Goal: Information Seeking & Learning: Find contact information

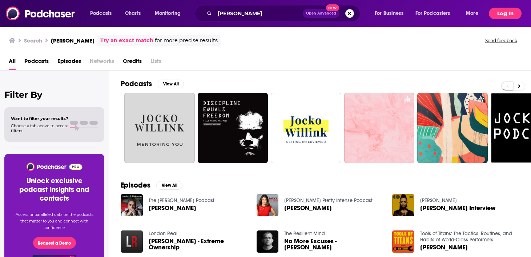
click at [508, 13] on button "Log In" at bounding box center [505, 14] width 33 height 12
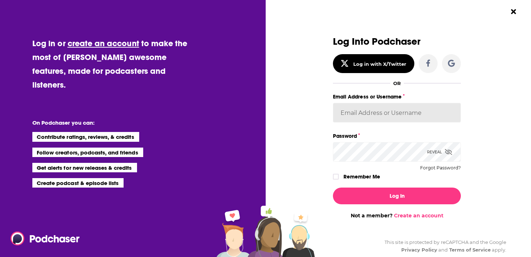
click at [388, 116] on input "Email Address or Username" at bounding box center [397, 113] width 128 height 20
type input "[EMAIL_ADDRESS][DOMAIN_NAME]"
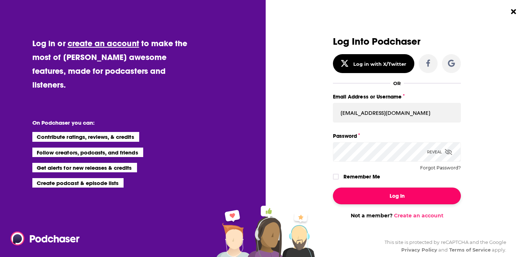
click at [386, 195] on button "Log In" at bounding box center [397, 196] width 128 height 17
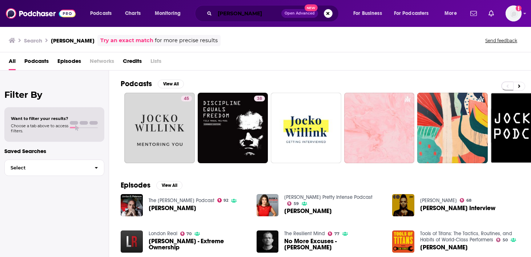
click at [257, 11] on input "[PERSON_NAME]" at bounding box center [248, 14] width 67 height 12
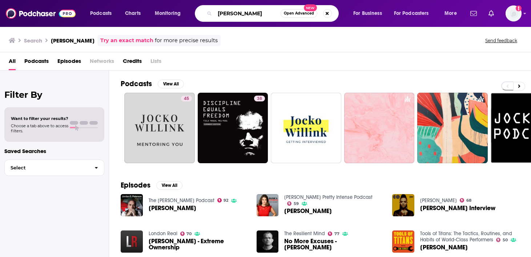
drag, startPoint x: 257, startPoint y: 11, endPoint x: 207, endPoint y: 10, distance: 50.9
click at [206, 11] on div "[PERSON_NAME] Open Advanced New" at bounding box center [267, 13] width 144 height 17
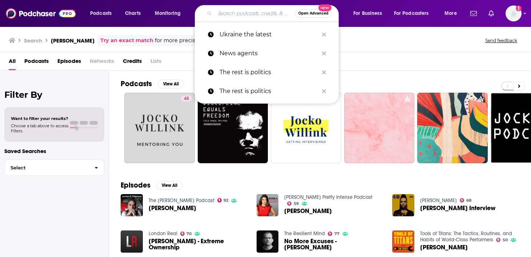
paste input "[DOMAIN_NAME]'s daily morning news podcas"
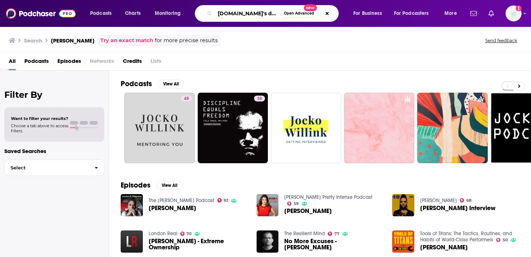
scroll to position [0, 52]
click at [269, 15] on input "[DOMAIN_NAME]'s daily morning news podcas" at bounding box center [248, 14] width 66 height 12
drag, startPoint x: 273, startPoint y: 15, endPoint x: 253, endPoint y: 14, distance: 20.0
click at [253, 14] on input "[DOMAIN_NAME]'s daily morning news podcas" at bounding box center [248, 14] width 66 height 12
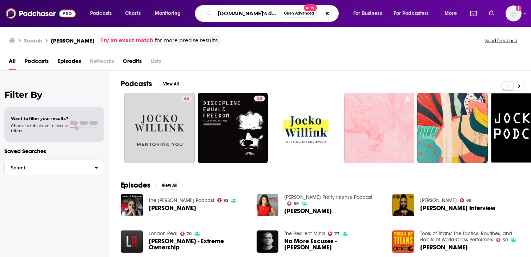
click at [256, 14] on input "[DOMAIN_NAME]'s daily morning news podcas" at bounding box center [248, 14] width 66 height 12
drag, startPoint x: 256, startPoint y: 14, endPoint x: 296, endPoint y: 16, distance: 40.8
click at [296, 17] on div "[DOMAIN_NAME]'s daily morning news podcas Open Advanced New" at bounding box center [267, 13] width 144 height 17
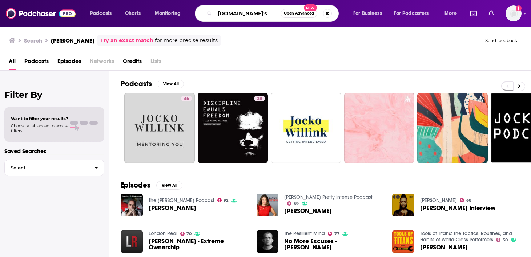
click at [235, 13] on input "[DOMAIN_NAME]'s" at bounding box center [248, 14] width 66 height 12
click at [257, 12] on input "Table Media's" at bounding box center [248, 14] width 66 height 12
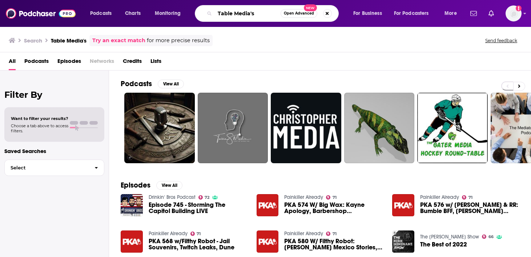
click at [235, 12] on input "Table Media's" at bounding box center [248, 14] width 66 height 12
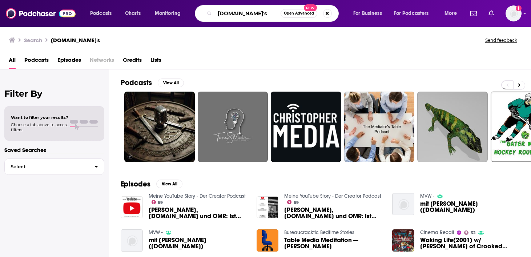
click at [259, 11] on input "[DOMAIN_NAME]'s" at bounding box center [248, 14] width 66 height 12
paste input "daily morning news"
type input "[DOMAIN_NAME]'s daily morning news"
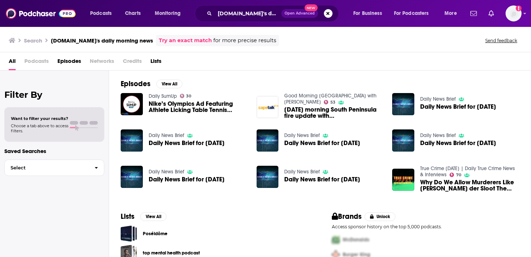
click at [13, 63] on span "All" at bounding box center [12, 62] width 7 height 15
click at [32, 63] on span "Podcasts" at bounding box center [36, 62] width 24 height 15
click at [186, 38] on link "Try an exact match" at bounding box center [185, 40] width 53 height 8
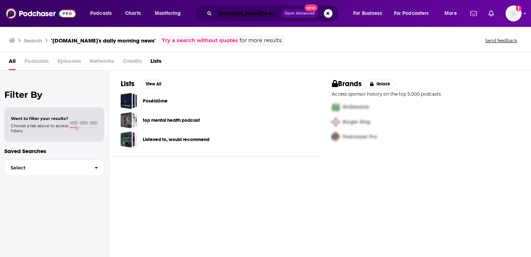
click at [263, 16] on input "[DOMAIN_NAME]'s daily morning news" at bounding box center [248, 14] width 67 height 12
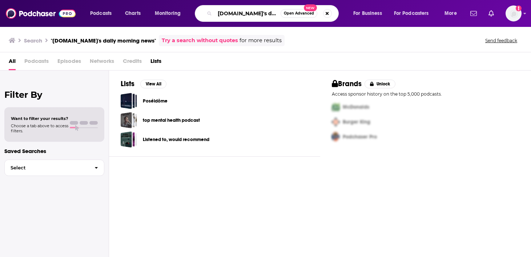
click at [263, 16] on input "[DOMAIN_NAME]'s daily morning news" at bounding box center [248, 14] width 66 height 12
click at [328, 11] on button "Search podcasts, credits, & more..." at bounding box center [327, 13] width 9 height 9
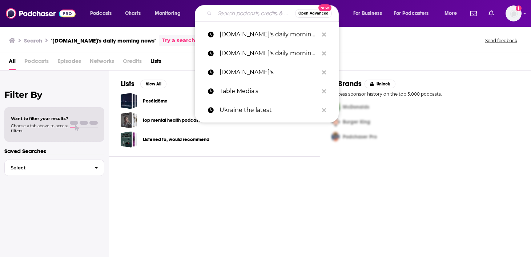
paste input "Table.Briefings"
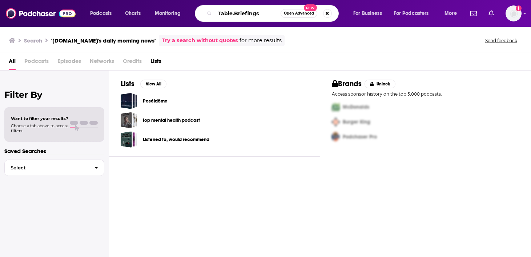
type input "Table.Briefings"
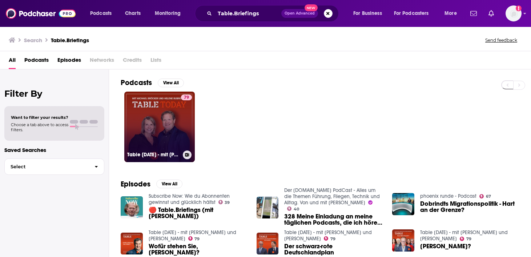
click at [172, 132] on link "79 Table [DATE] - mit [PERSON_NAME] und [PERSON_NAME]" at bounding box center [159, 127] width 71 height 71
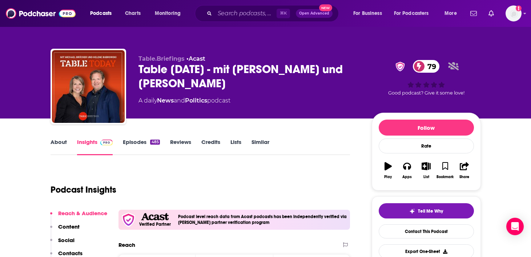
click at [423, 68] on span at bounding box center [419, 66] width 13 height 13
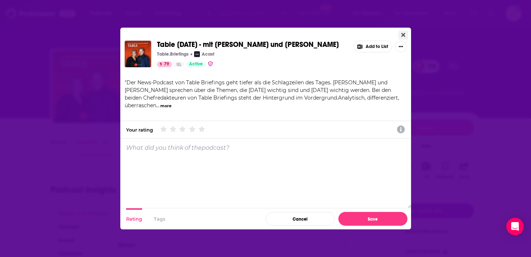
click at [403, 35] on icon "Close" at bounding box center [403, 35] width 4 height 4
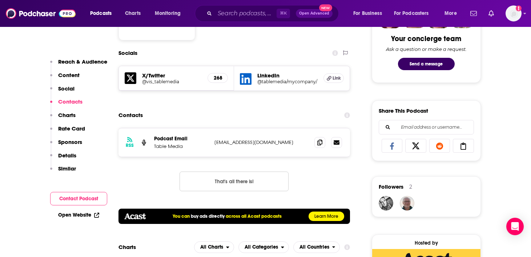
scroll to position [381, 0]
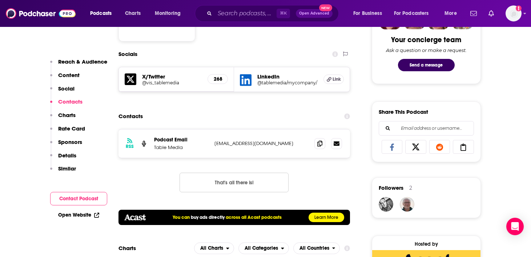
click at [162, 139] on p "Podcast Email" at bounding box center [181, 140] width 55 height 6
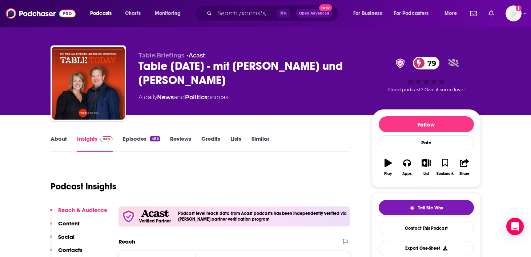
scroll to position [0, 0]
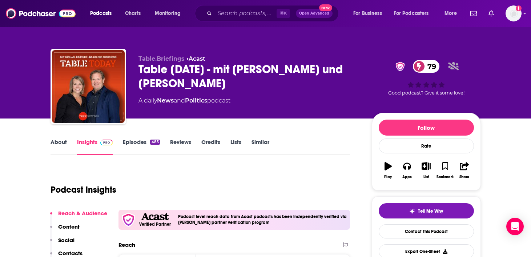
click at [140, 143] on link "Episodes 485" at bounding box center [141, 147] width 37 height 17
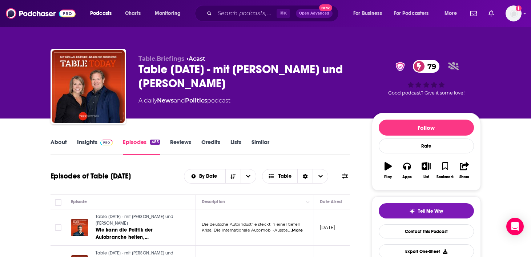
click at [92, 141] on link "Insights" at bounding box center [95, 147] width 36 height 17
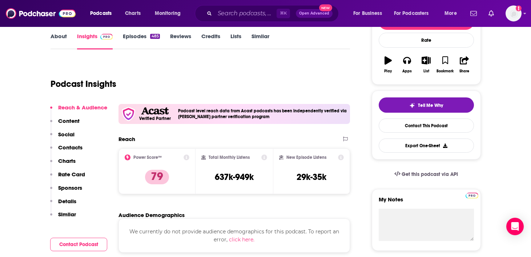
scroll to position [107, 0]
